Goal: Information Seeking & Learning: Learn about a topic

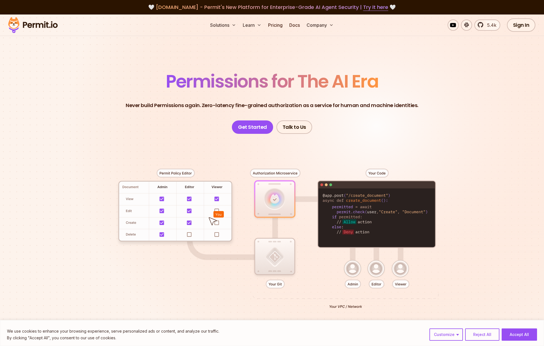
click at [222, 50] on section "Permissions for The AI Era Never build Permissions again. Zero-latency fine-gra…" at bounding box center [272, 198] width 544 height 368
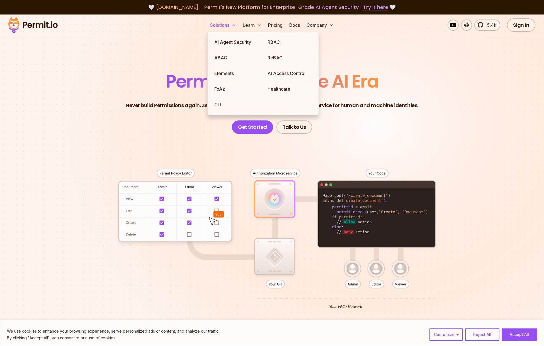
click at [221, 27] on button "Solutions" at bounding box center [223, 25] width 30 height 11
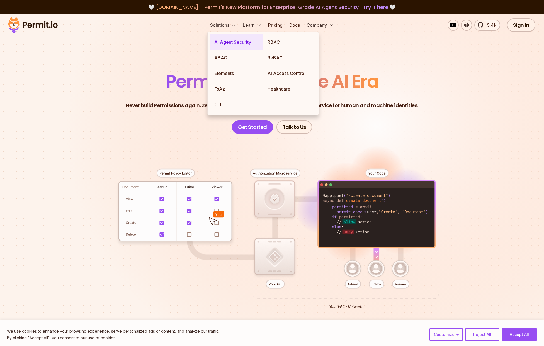
click at [223, 42] on link "AI Agent Security" at bounding box center [236, 42] width 53 height 16
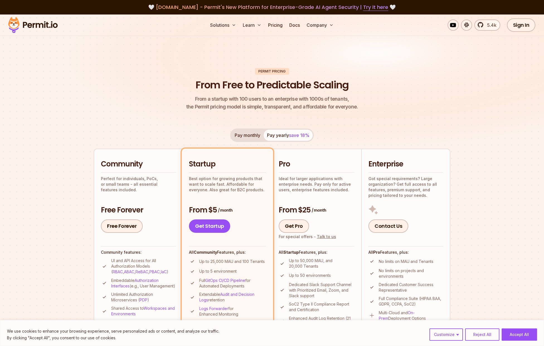
click at [127, 101] on header "Permit Pricing From Free to Predictable Scaling From a startup with 100 users t…" at bounding box center [272, 89] width 357 height 43
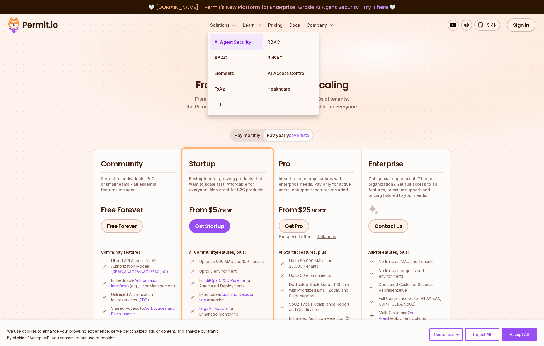
click at [226, 42] on link "AI Agent Security" at bounding box center [236, 42] width 53 height 16
